Goal: Check status: Check status

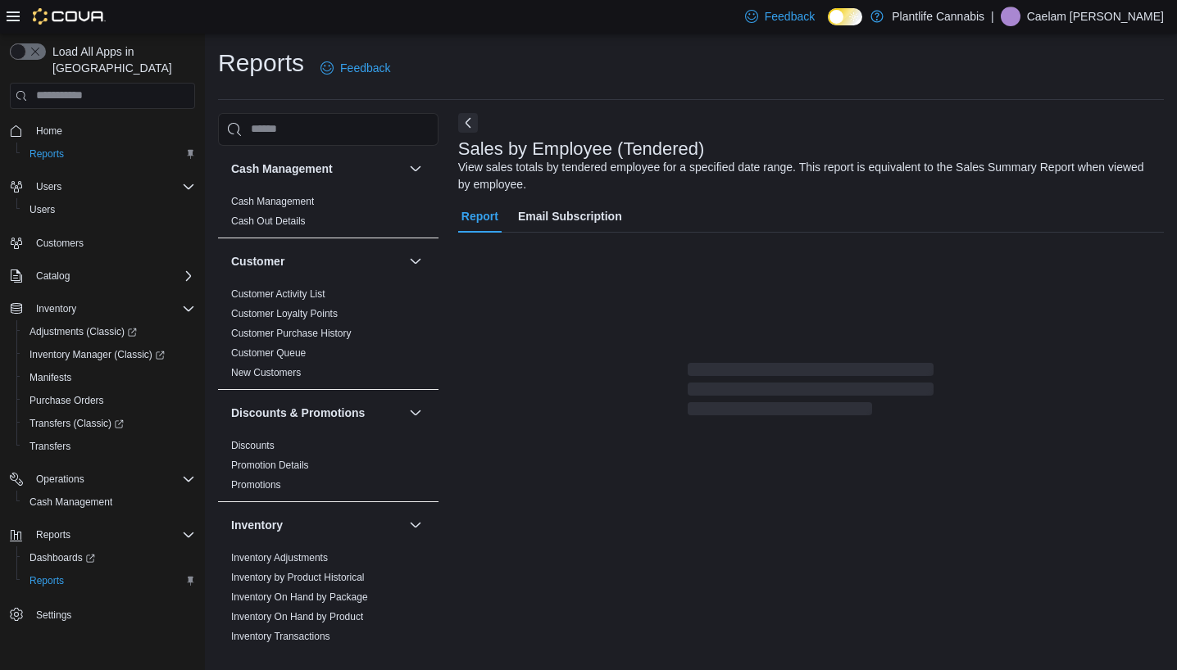
scroll to position [21, 0]
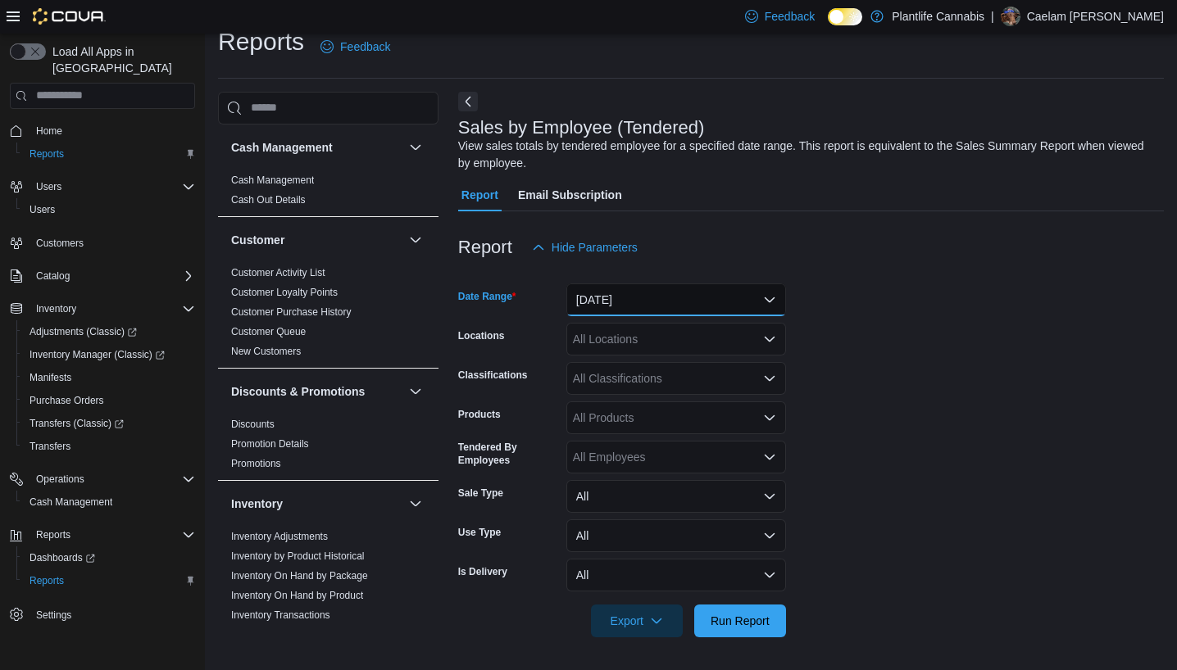
click at [628, 298] on button "[DATE]" at bounding box center [676, 300] width 220 height 33
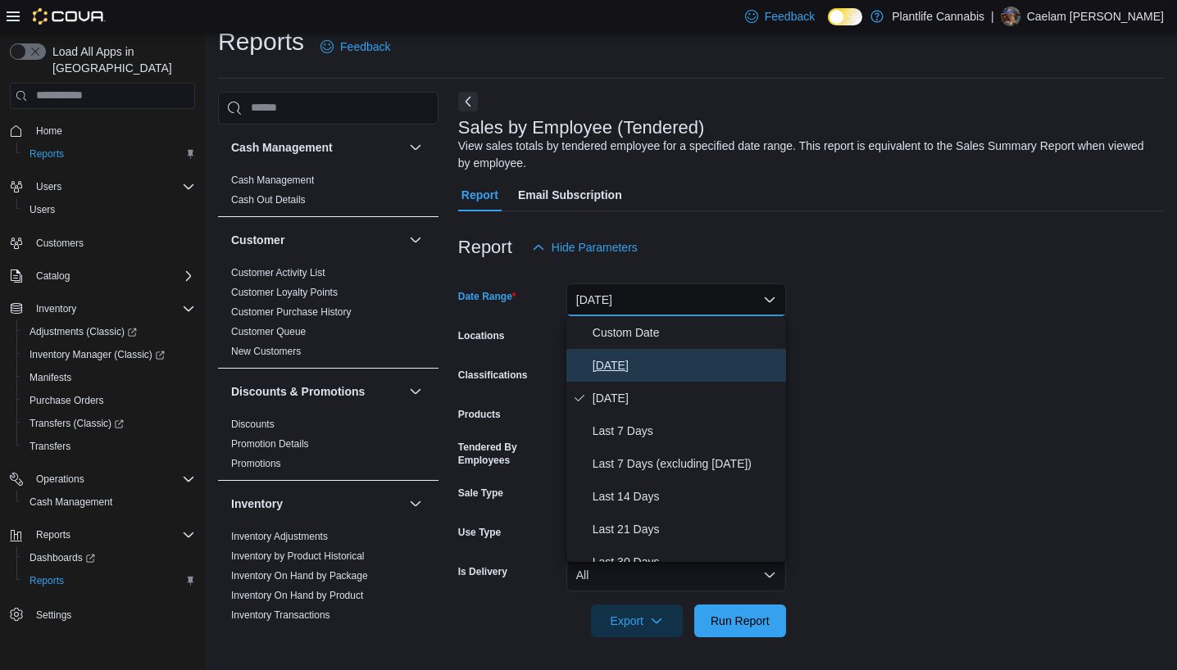
click at [611, 362] on span "[DATE]" at bounding box center [686, 366] width 187 height 20
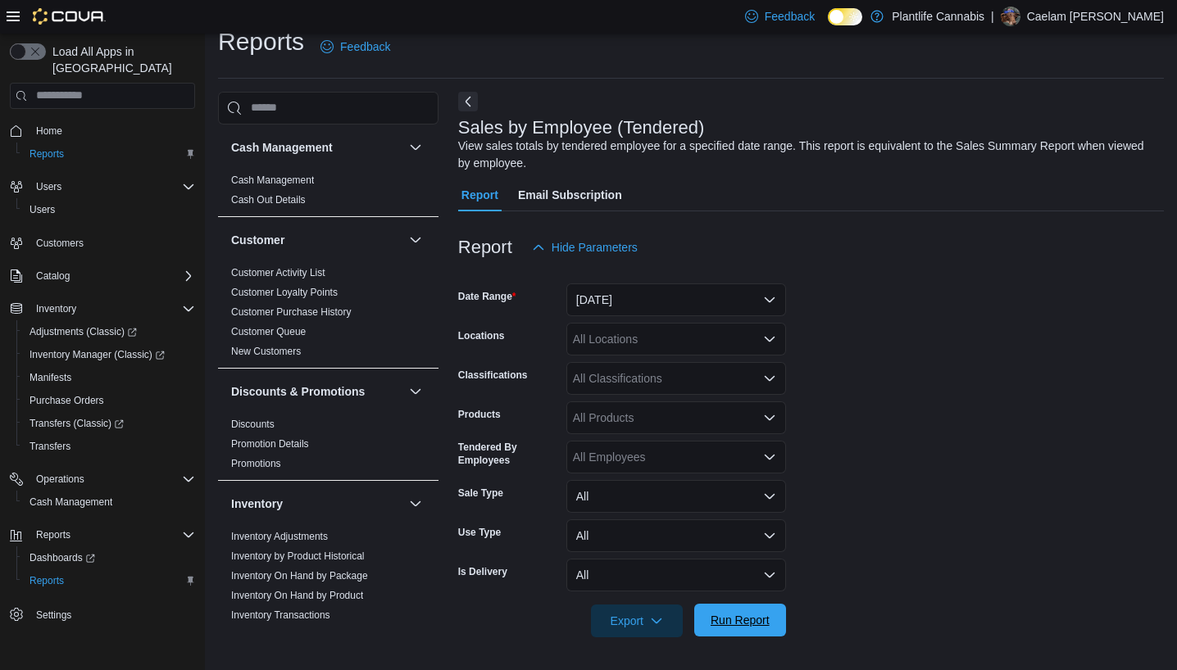
drag, startPoint x: 740, startPoint y: 619, endPoint x: 726, endPoint y: 616, distance: 14.1
click at [740, 619] on span "Run Report" at bounding box center [740, 620] width 59 height 16
